Goal: Go to known website: Access a specific website the user already knows

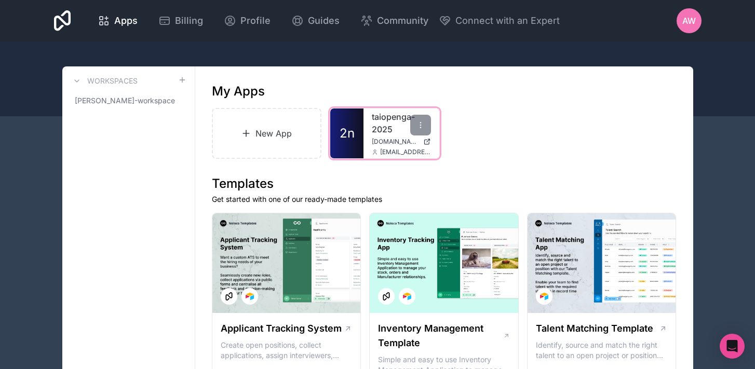
click at [394, 132] on link "taiopenga-2025" at bounding box center [401, 123] width 59 height 25
